Goal: Check status: Check status

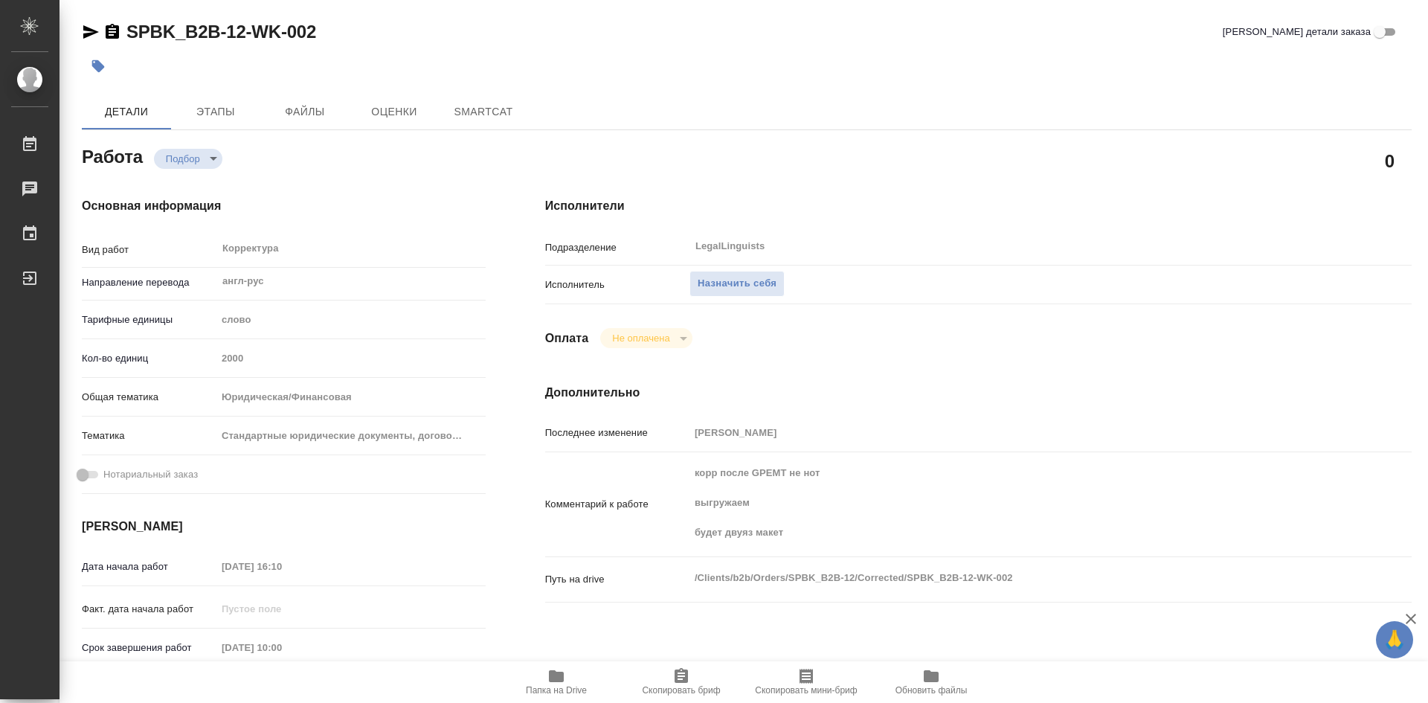
type textarea "x"
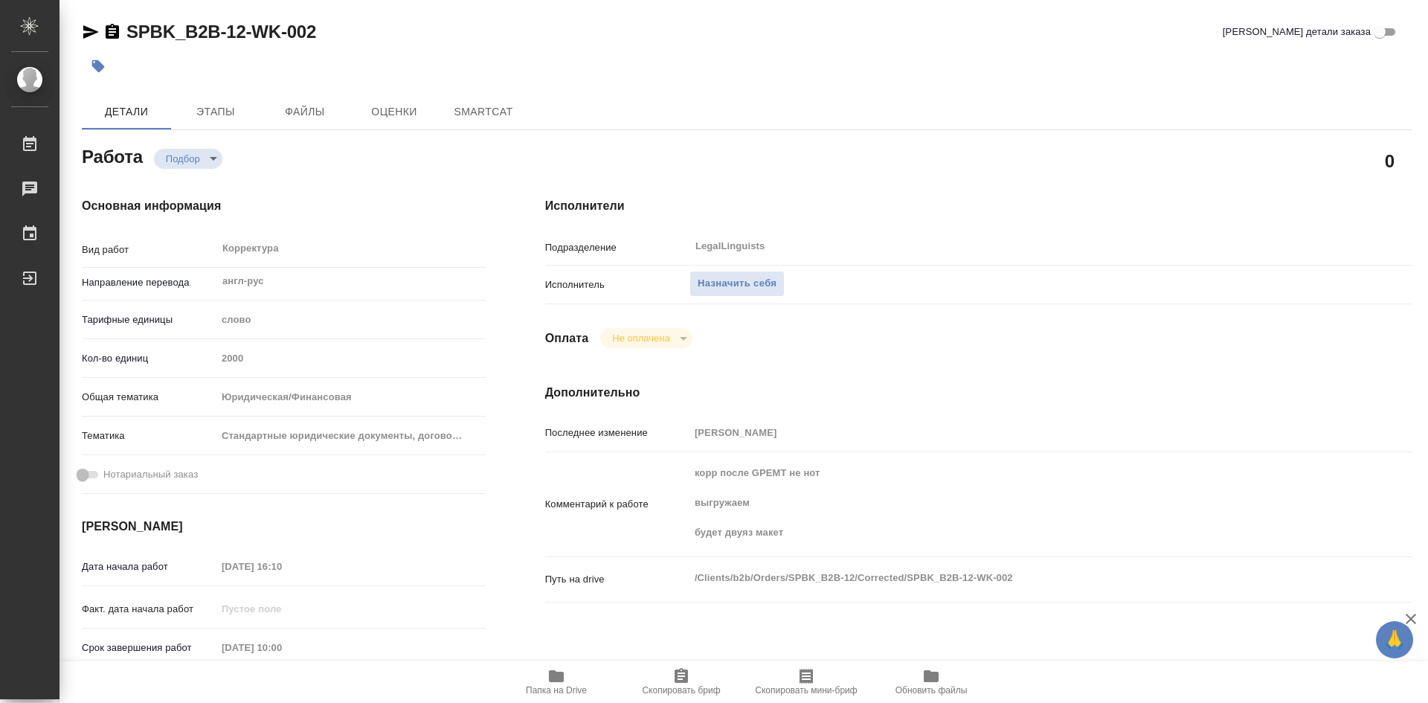
type textarea "x"
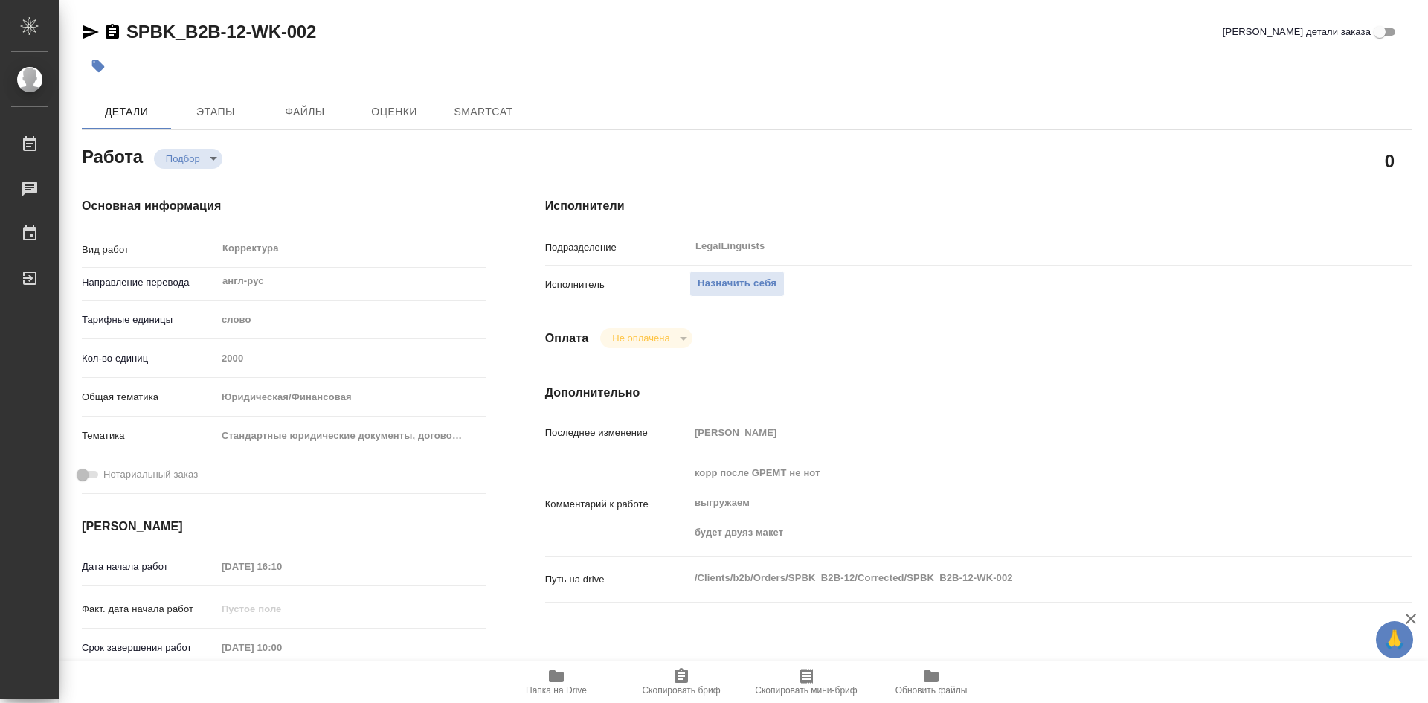
type textarea "x"
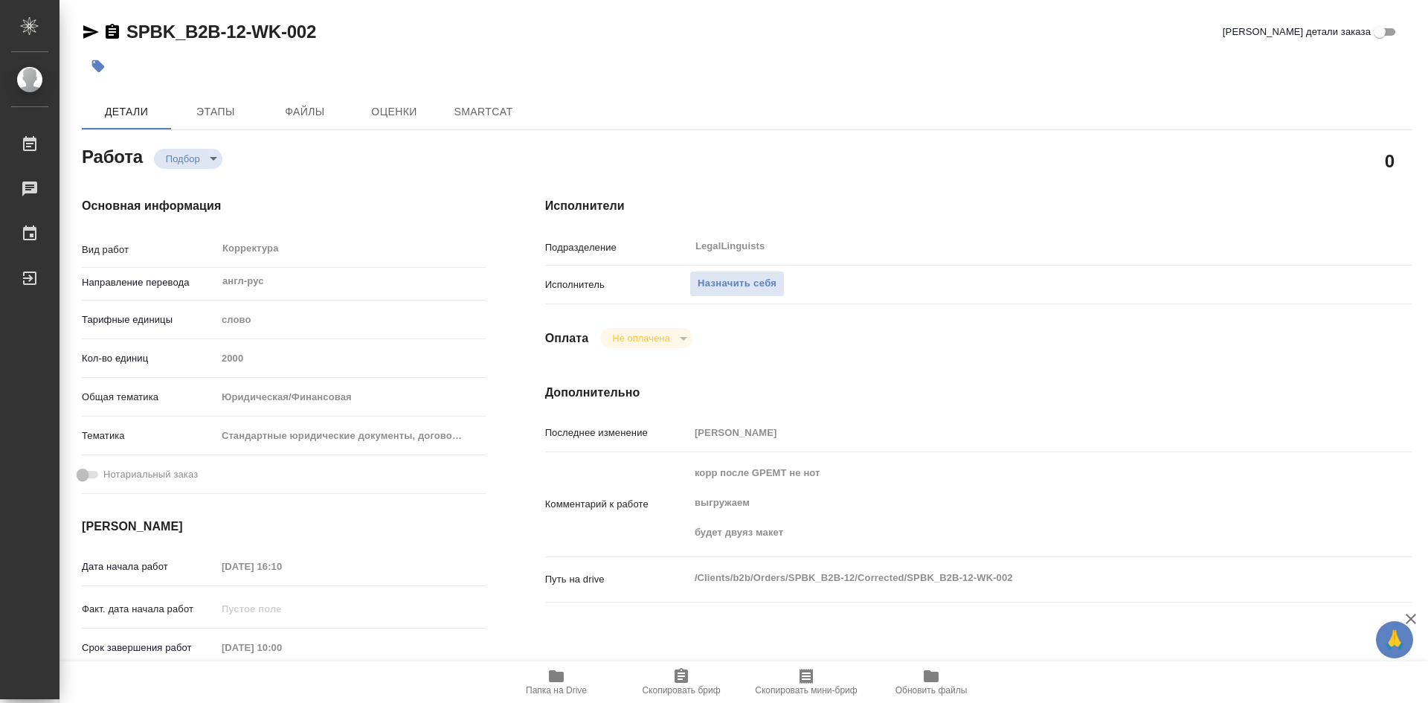
type textarea "x"
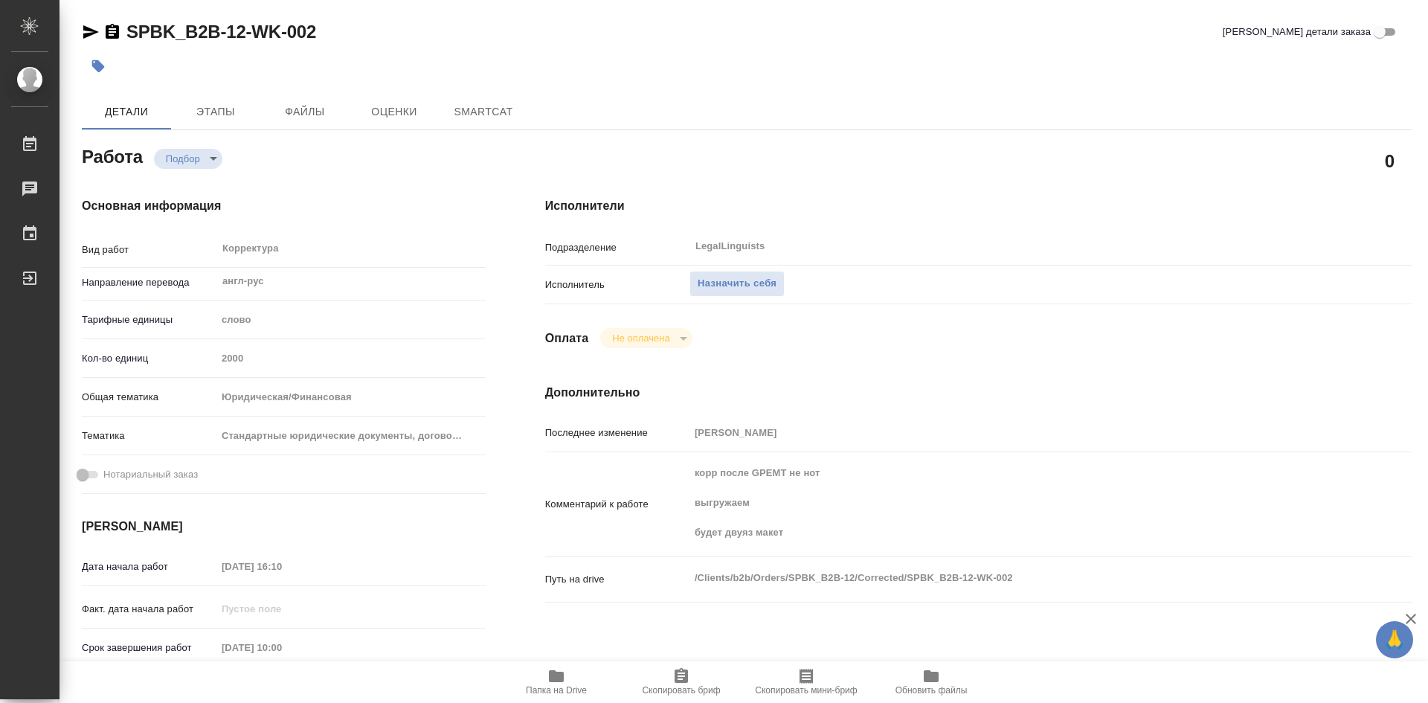
type textarea "x"
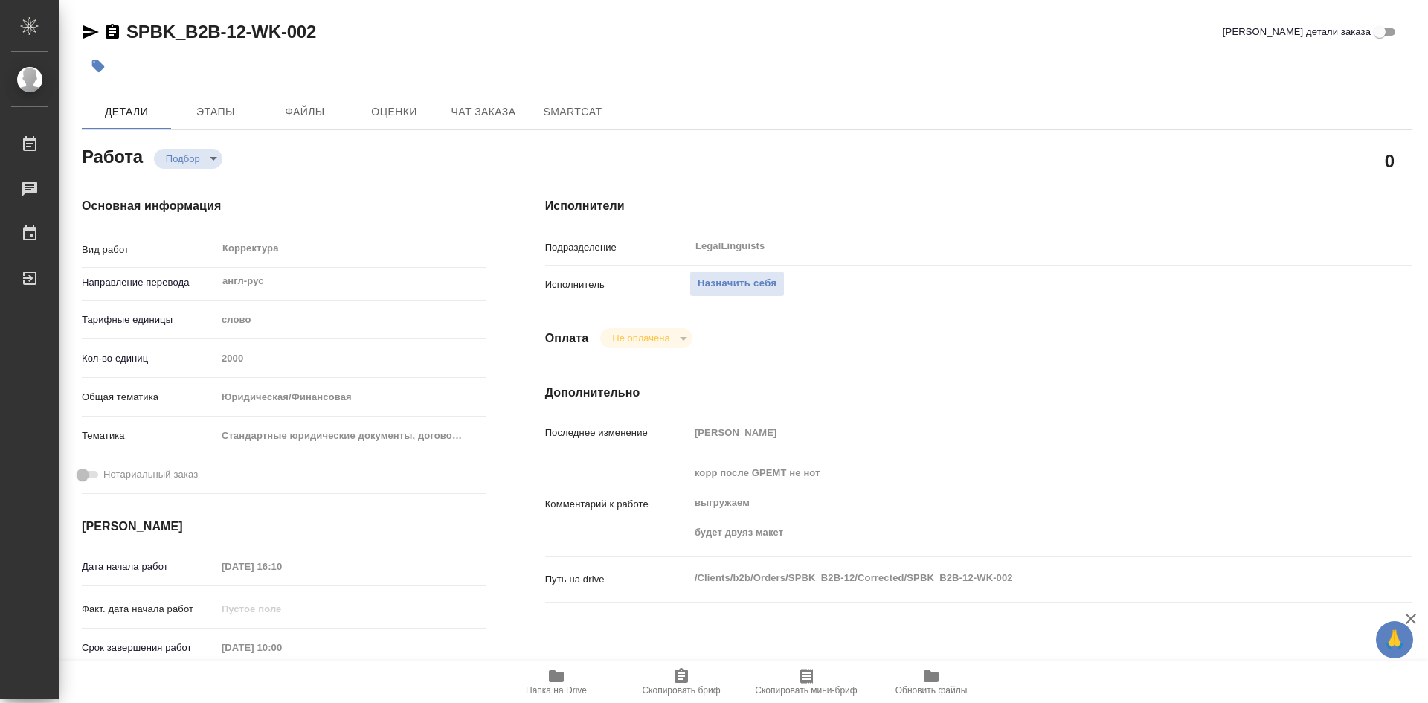
type textarea "x"
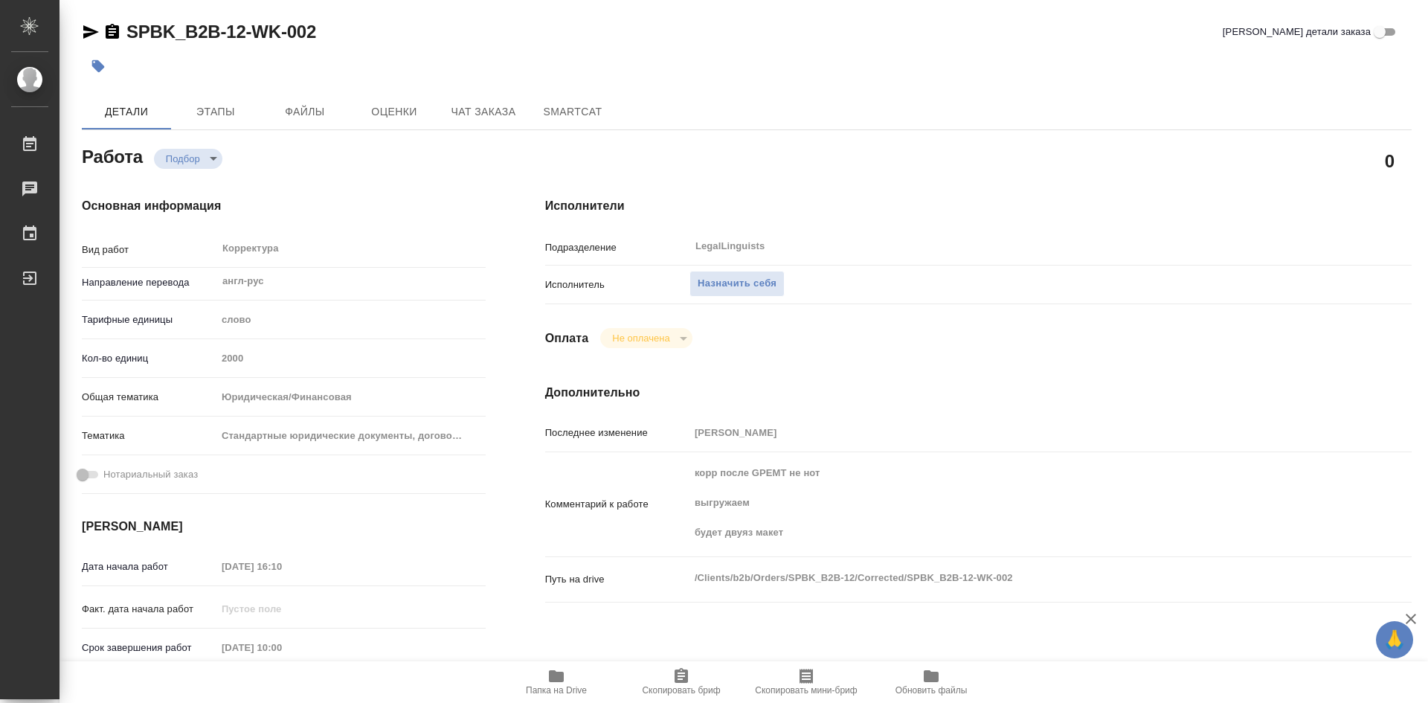
type textarea "x"
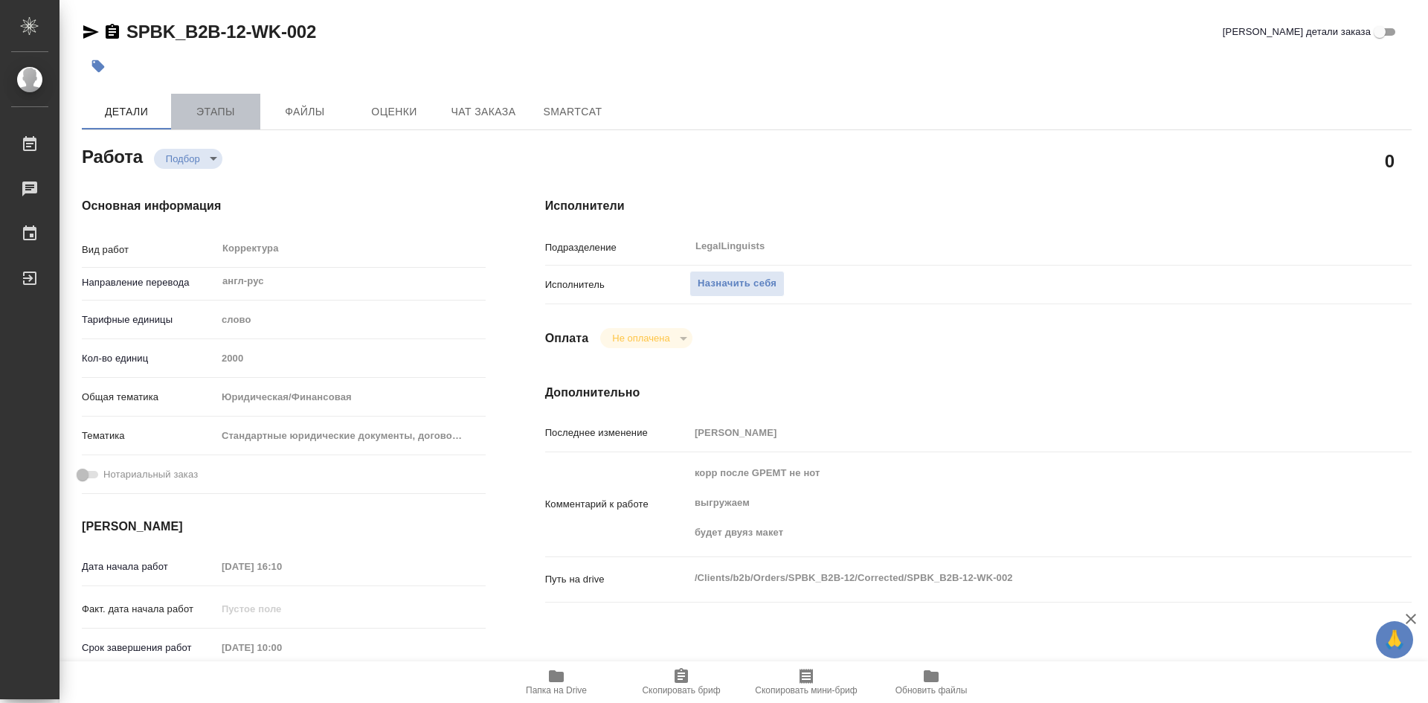
click at [216, 110] on span "Этапы" at bounding box center [215, 112] width 71 height 19
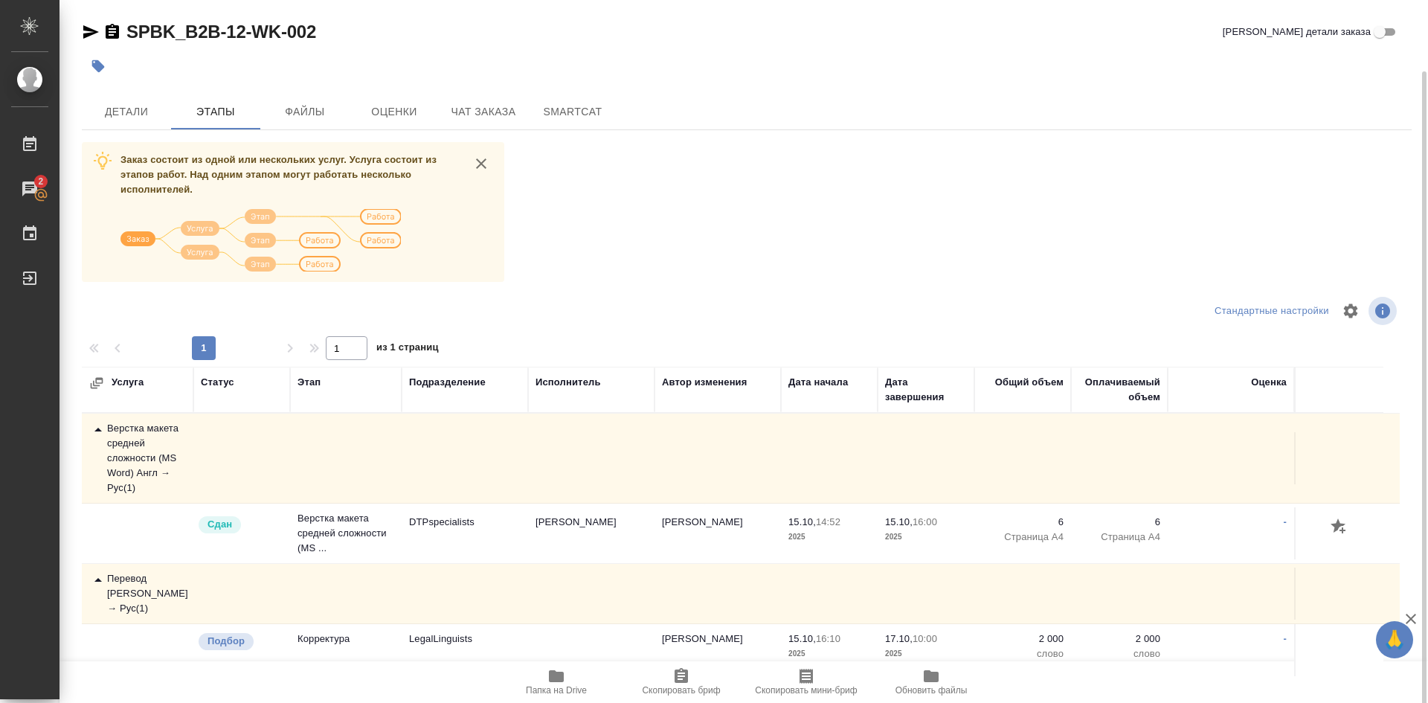
scroll to position [36, 0]
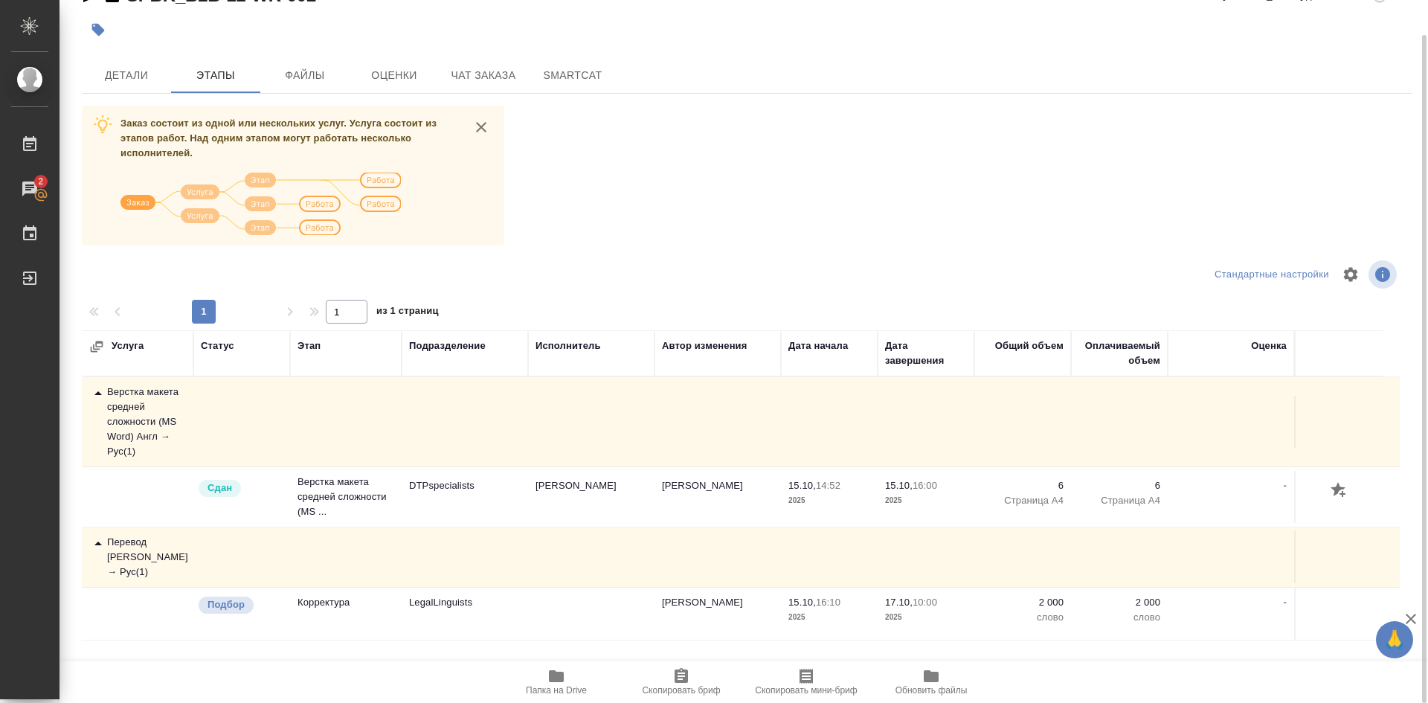
click at [134, 544] on div "Перевод [PERSON_NAME] → Рус ( 1 )" at bounding box center [137, 557] width 97 height 45
click at [149, 550] on div "Перевод [PERSON_NAME] → Рус ( 1 )" at bounding box center [137, 557] width 97 height 45
click at [152, 545] on div "Перевод [PERSON_NAME] → Рус ( 1 )" at bounding box center [137, 557] width 97 height 45
click at [136, 547] on div "Перевод [PERSON_NAME] → Рус ( 1 )" at bounding box center [137, 557] width 97 height 45
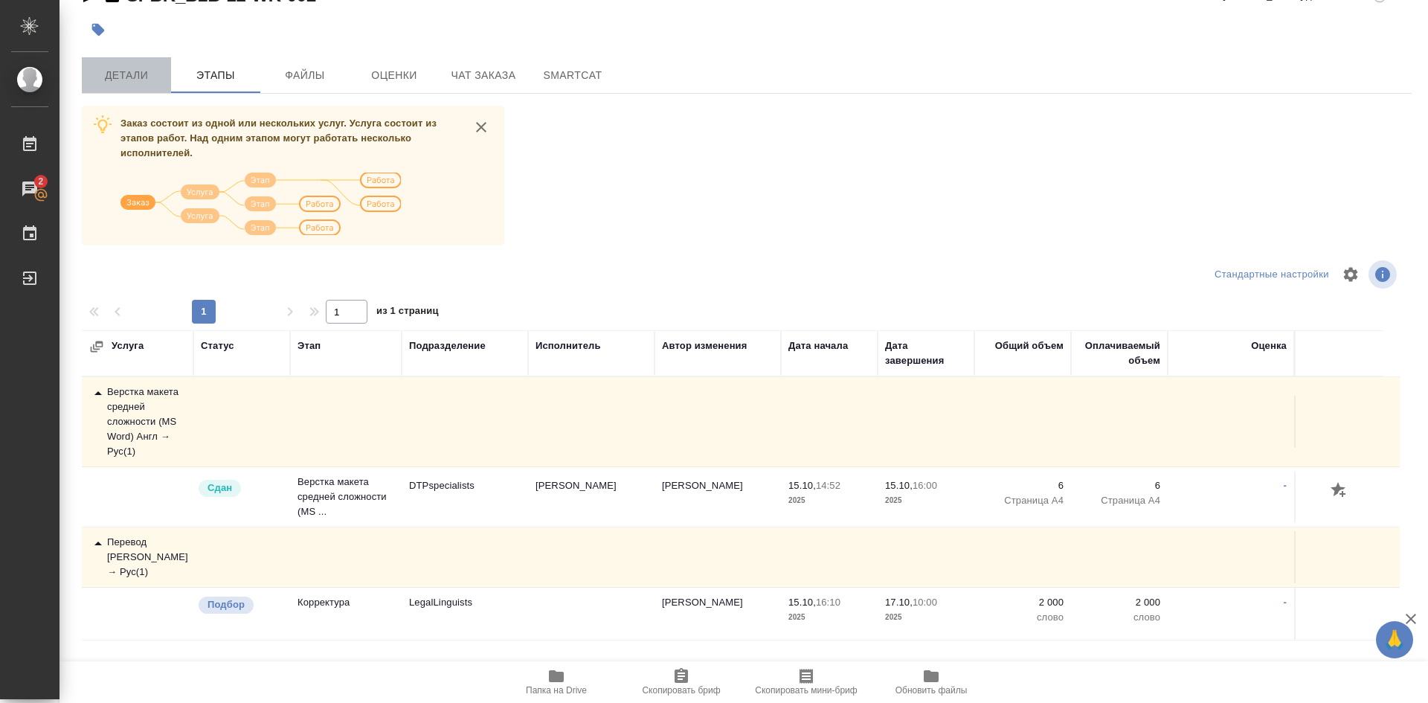
click at [126, 81] on span "Детали" at bounding box center [126, 75] width 71 height 19
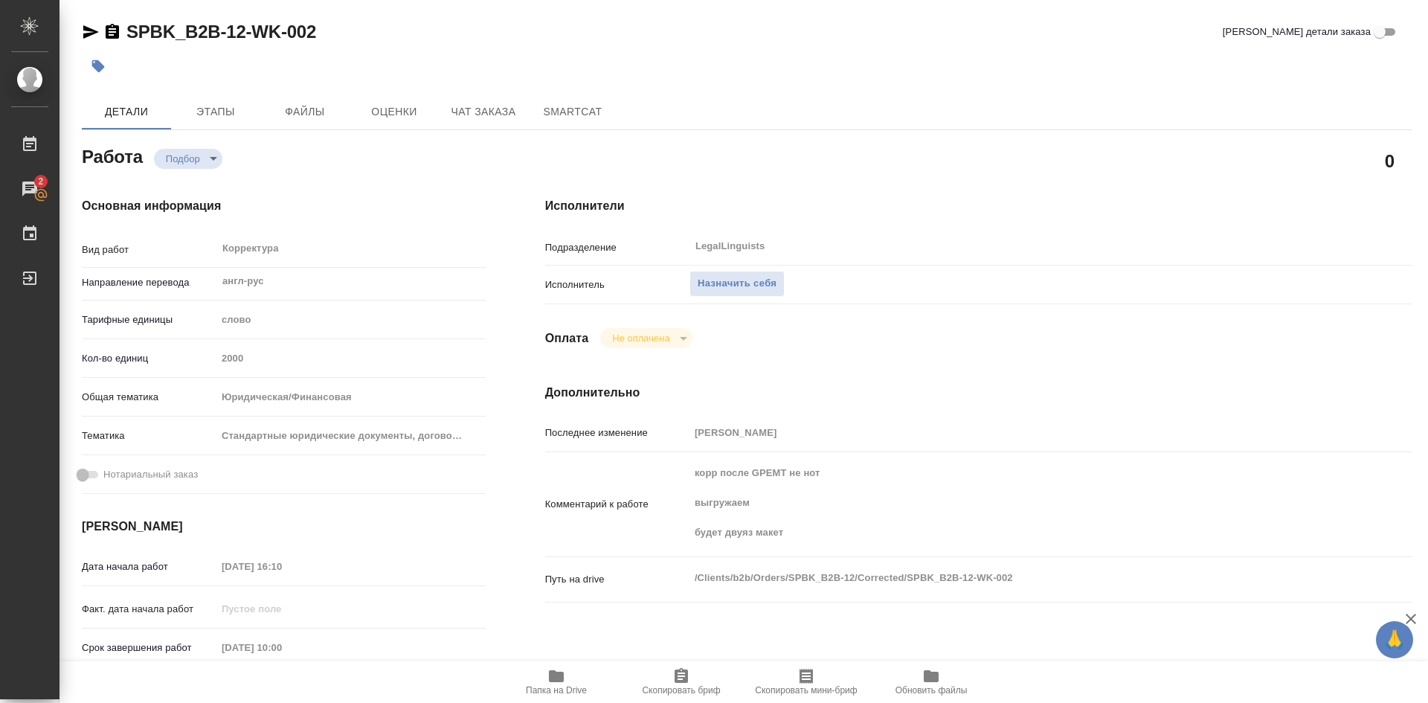
type textarea "x"
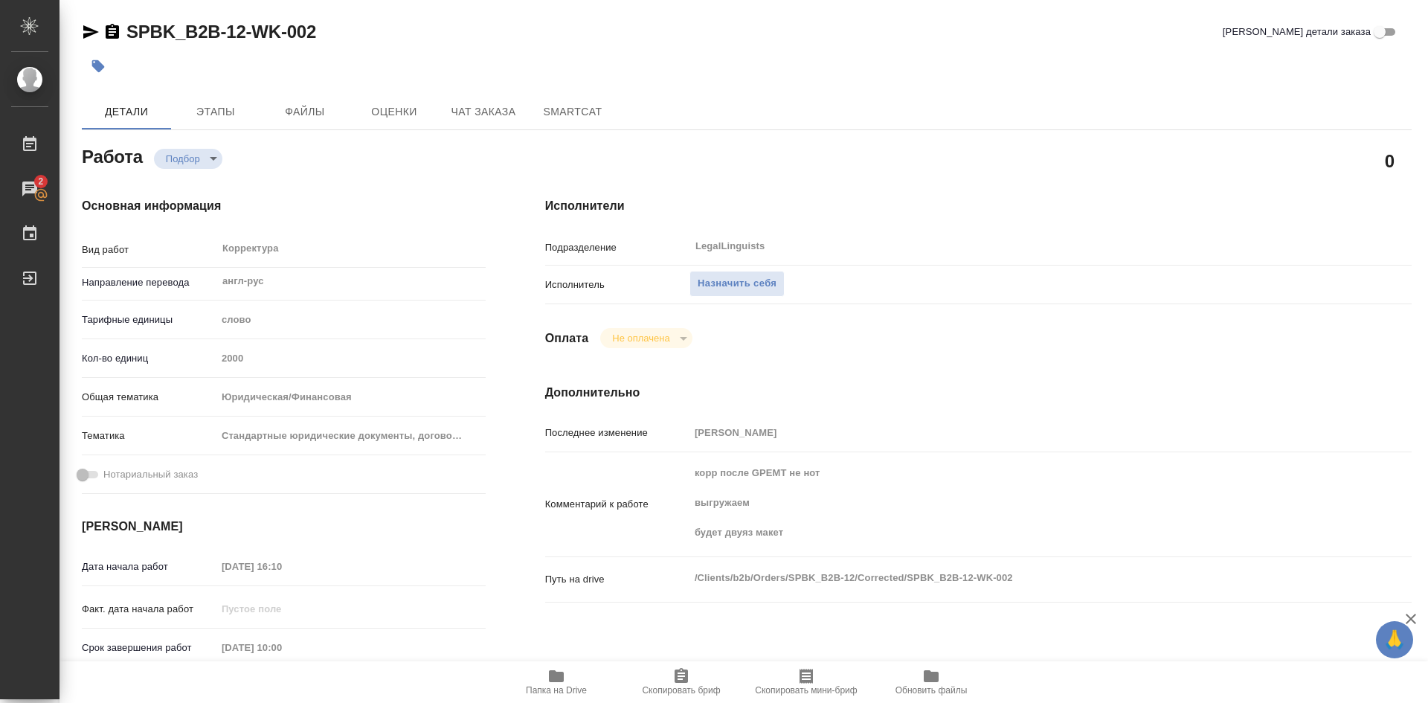
type textarea "x"
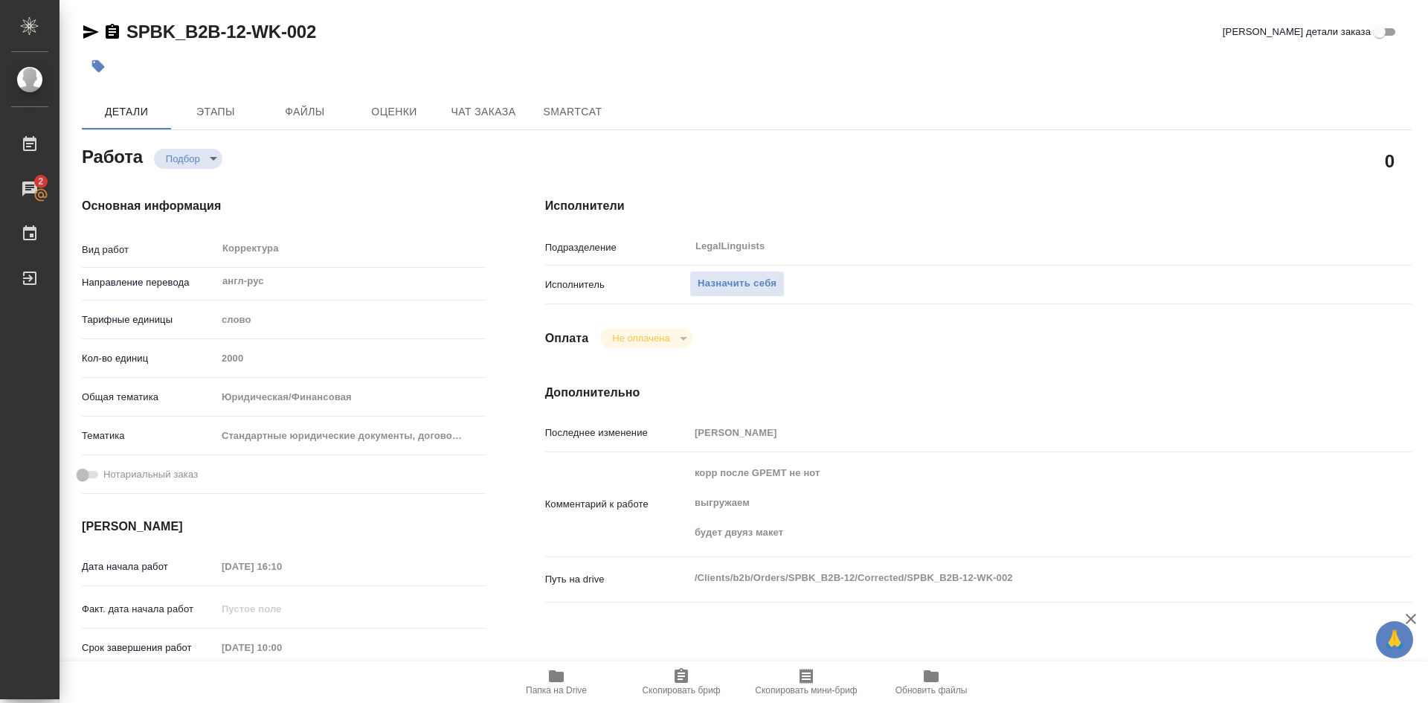
click at [548, 675] on icon "button" at bounding box center [556, 676] width 18 height 18
